Goal: Task Accomplishment & Management: Complete application form

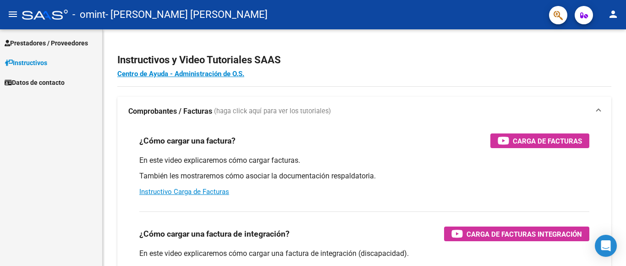
click at [70, 40] on span "Prestadores / Proveedores" at bounding box center [46, 43] width 83 height 10
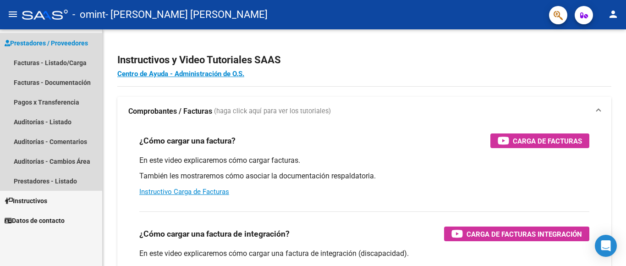
click at [70, 40] on span "Prestadores / Proveedores" at bounding box center [46, 43] width 83 height 10
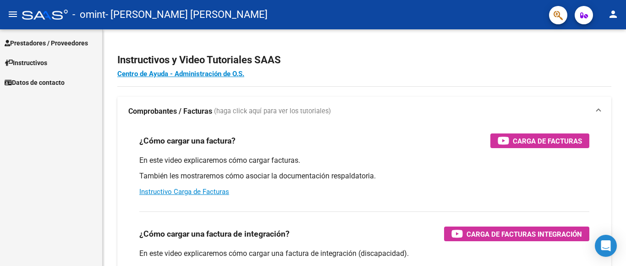
click at [70, 44] on span "Prestadores / Proveedores" at bounding box center [46, 43] width 83 height 10
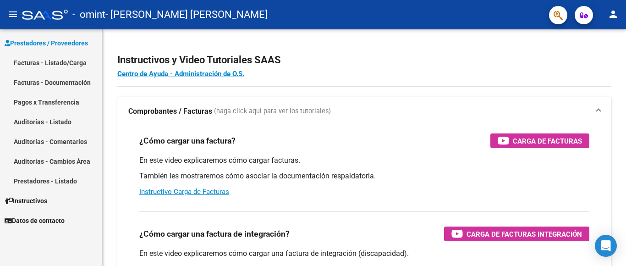
click at [61, 62] on link "Facturas - Listado/Carga" at bounding box center [51, 63] width 102 height 20
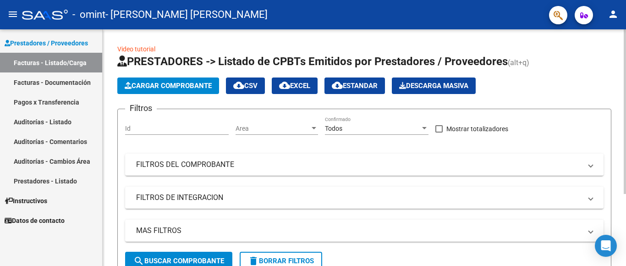
click at [184, 87] on span "Cargar Comprobante" at bounding box center [168, 86] width 87 height 8
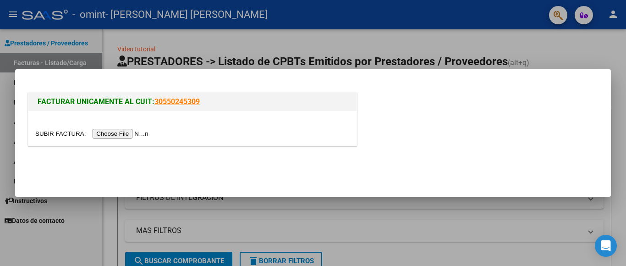
click at [131, 132] on input "file" at bounding box center [93, 134] width 116 height 10
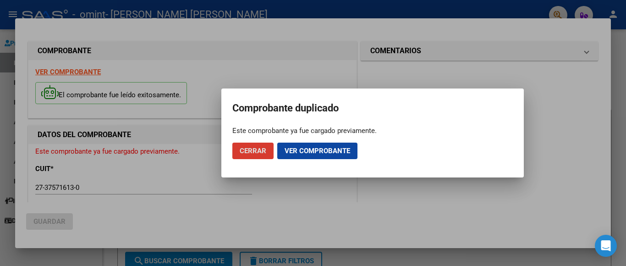
click at [257, 148] on span "Cerrar" at bounding box center [253, 151] width 27 height 8
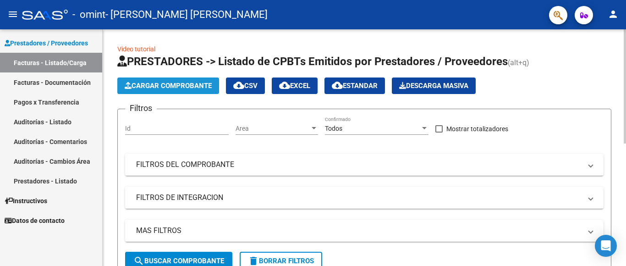
click at [162, 85] on span "Cargar Comprobante" at bounding box center [168, 86] width 87 height 8
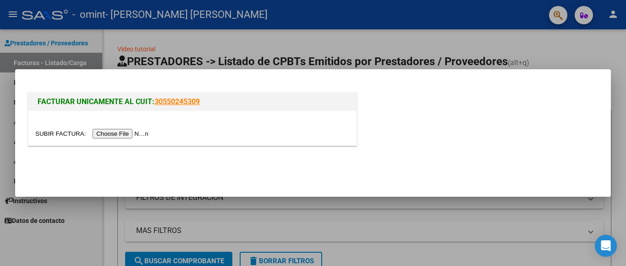
click at [144, 133] on input "file" at bounding box center [93, 134] width 116 height 10
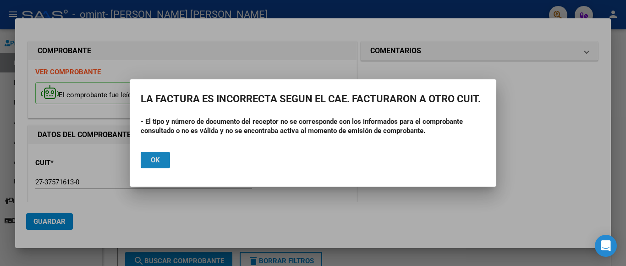
click at [162, 163] on button "Ok" at bounding box center [155, 160] width 29 height 16
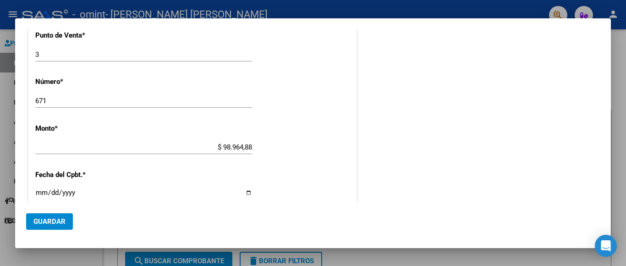
scroll to position [368, 0]
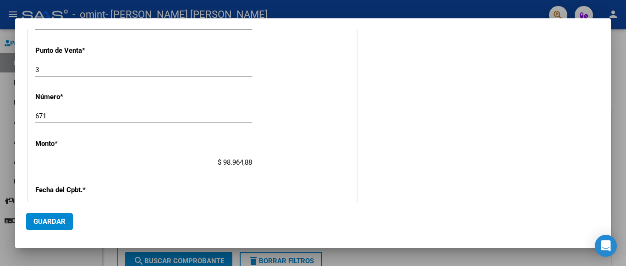
click at [598, 72] on mat-dialog-content "COMPROBANTE VER COMPROBANTE El comprobante fue leído exitosamente. DATOS DEL CO…" at bounding box center [313, 115] width 596 height 173
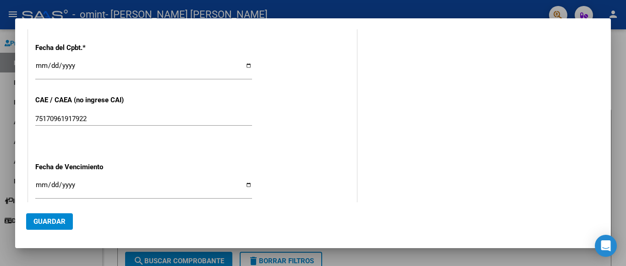
scroll to position [603, 0]
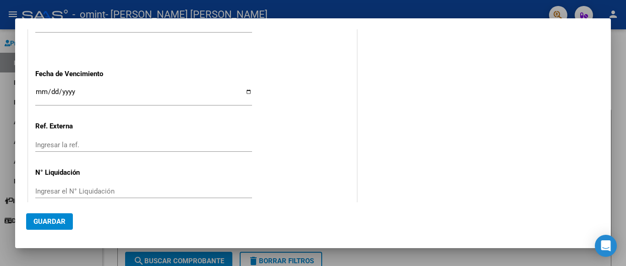
click at [599, 204] on mat-dialog-actions "Guardar" at bounding box center [313, 219] width 574 height 35
click at [615, 125] on div at bounding box center [313, 133] width 626 height 266
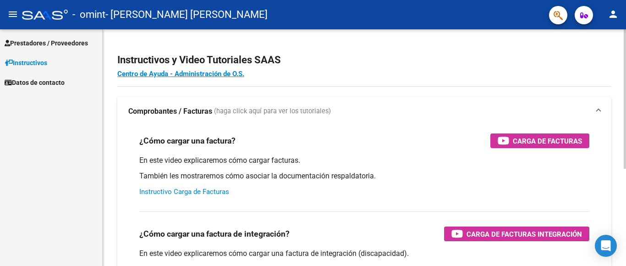
click at [192, 190] on link "Instructivo Carga de Facturas" at bounding box center [184, 191] width 90 height 8
